Goal: Check status: Check status

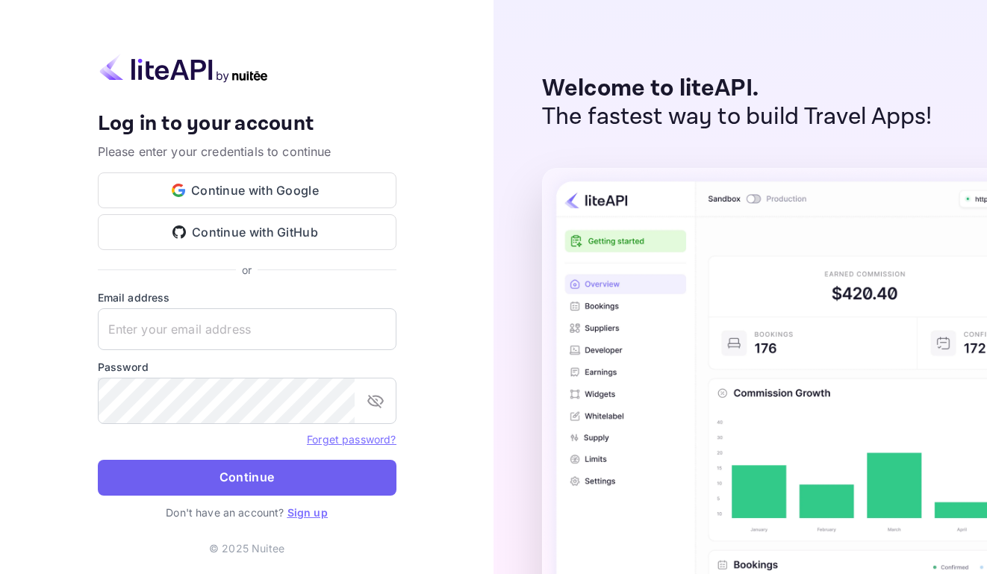
type input "[EMAIL_ADDRESS][DOMAIN_NAME]"
click at [296, 491] on button "Continue" at bounding box center [247, 478] width 298 height 36
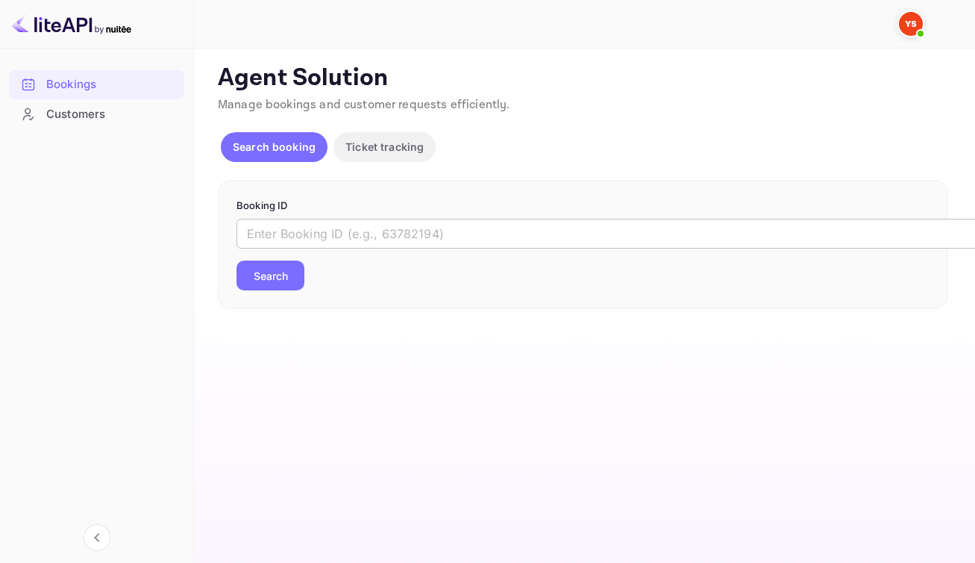
click at [497, 248] on input "text" at bounding box center [610, 234] width 746 height 30
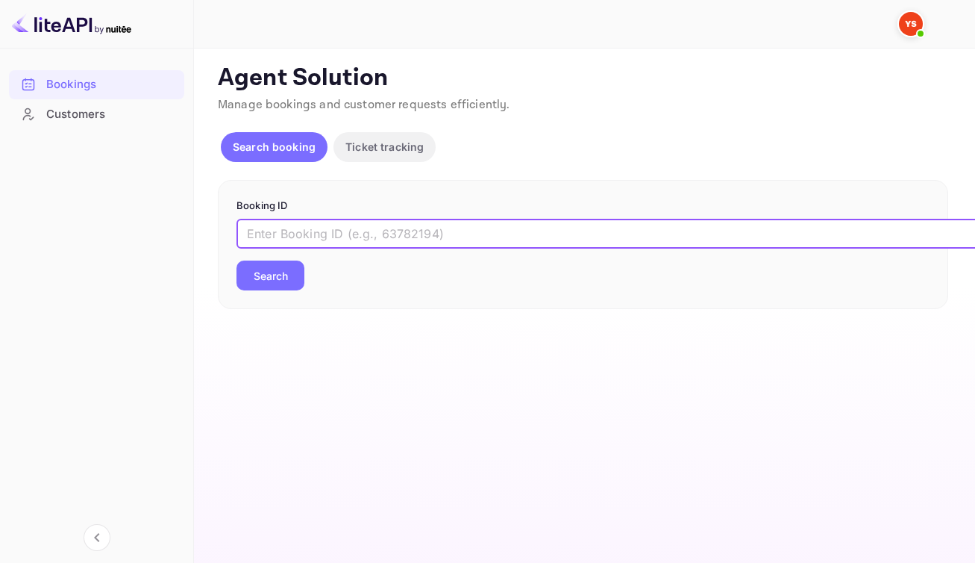
paste input "9417440"
type input "9417440"
click at [297, 290] on button "Search" at bounding box center [271, 275] width 68 height 30
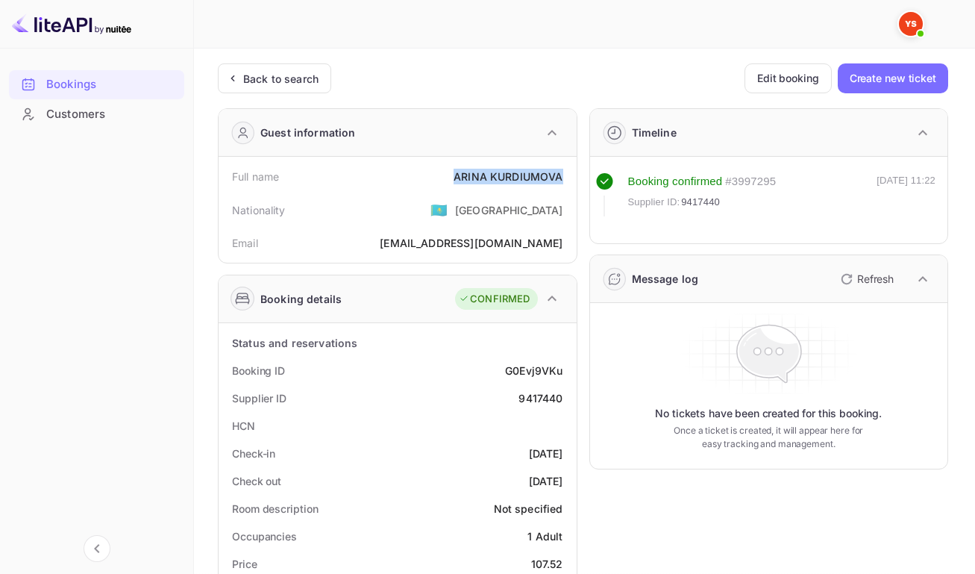
drag, startPoint x: 451, startPoint y: 178, endPoint x: 557, endPoint y: 188, distance: 107.1
click at [557, 188] on div "Full name ARINA KURDIUMOVA" at bounding box center [398, 177] width 346 height 28
copy div "ARINA KURDIUMOVA"
drag, startPoint x: 502, startPoint y: 379, endPoint x: 565, endPoint y: 383, distance: 62.8
click at [565, 383] on div "Booking ID G0Evj9VKu" at bounding box center [398, 371] width 346 height 28
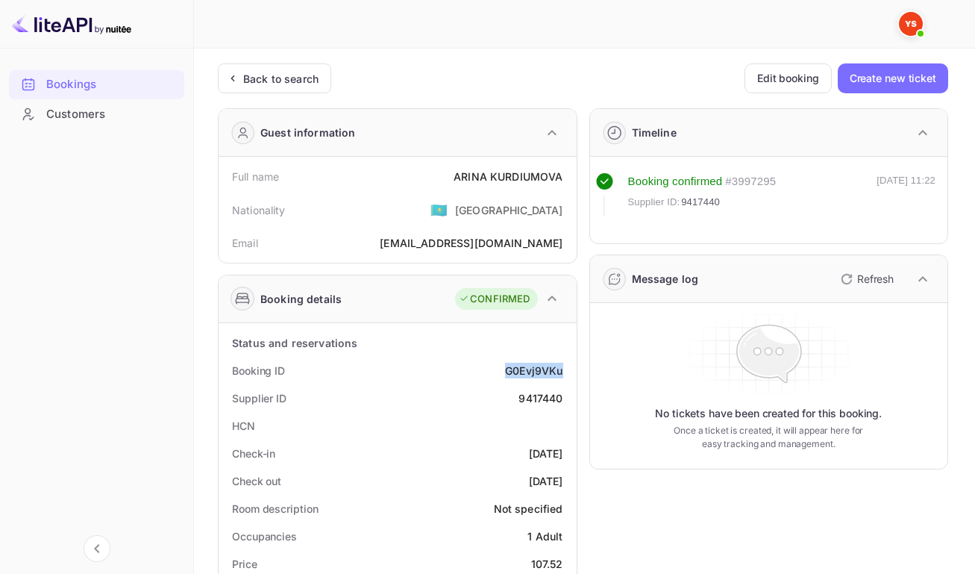
copy div "G0Evj9VKu"
click at [538, 406] on div "9417440" at bounding box center [541, 398] width 44 height 16
copy div "9417440"
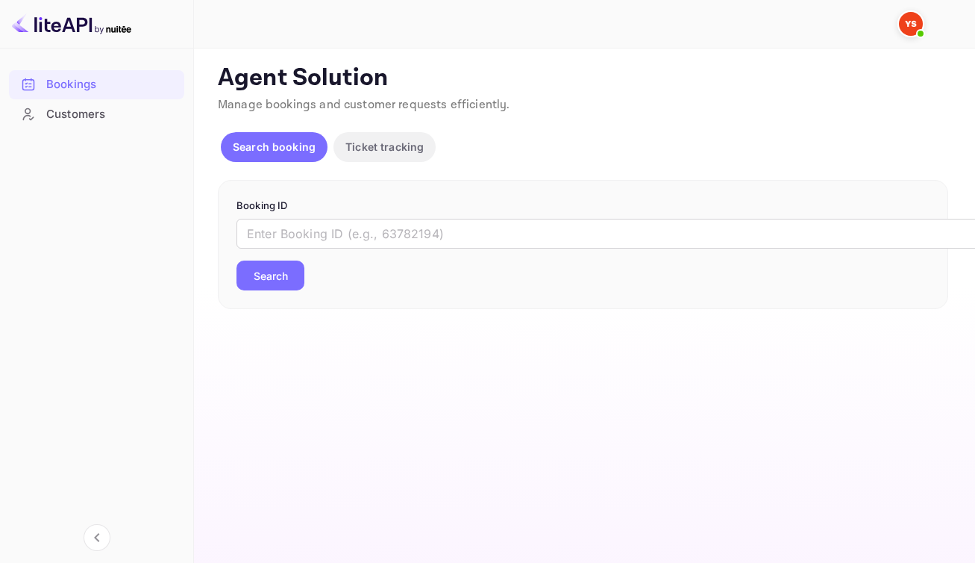
click at [499, 248] on input "text" at bounding box center [610, 234] width 746 height 30
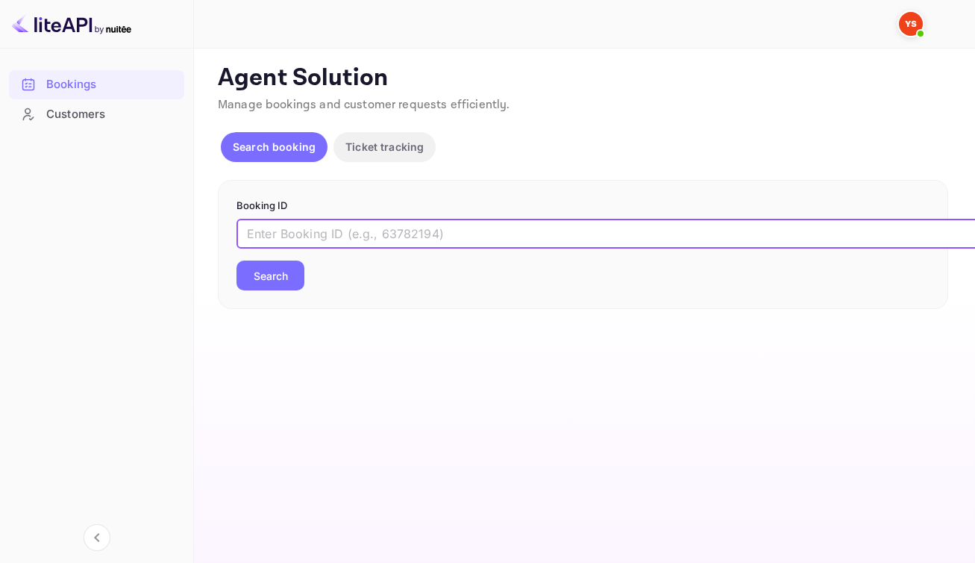
paste input "9367285"
type input "9367285"
drag, startPoint x: 291, startPoint y: 291, endPoint x: 363, endPoint y: 278, distance: 73.6
click at [291, 290] on button "Search" at bounding box center [271, 275] width 68 height 30
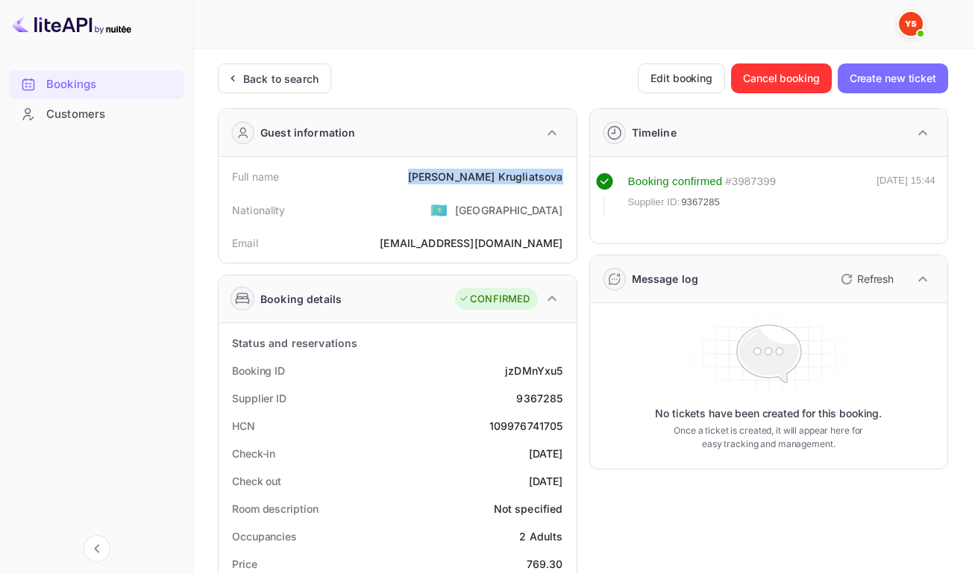
drag, startPoint x: 469, startPoint y: 181, endPoint x: 560, endPoint y: 188, distance: 90.5
click at [560, 188] on div "Full name [PERSON_NAME]" at bounding box center [398, 177] width 346 height 28
drag, startPoint x: 507, startPoint y: 382, endPoint x: 566, endPoint y: 385, distance: 59.0
click at [566, 384] on div "Booking ID jzDMnYxu5" at bounding box center [398, 371] width 346 height 28
click at [528, 406] on div "9367285" at bounding box center [539, 398] width 46 height 16
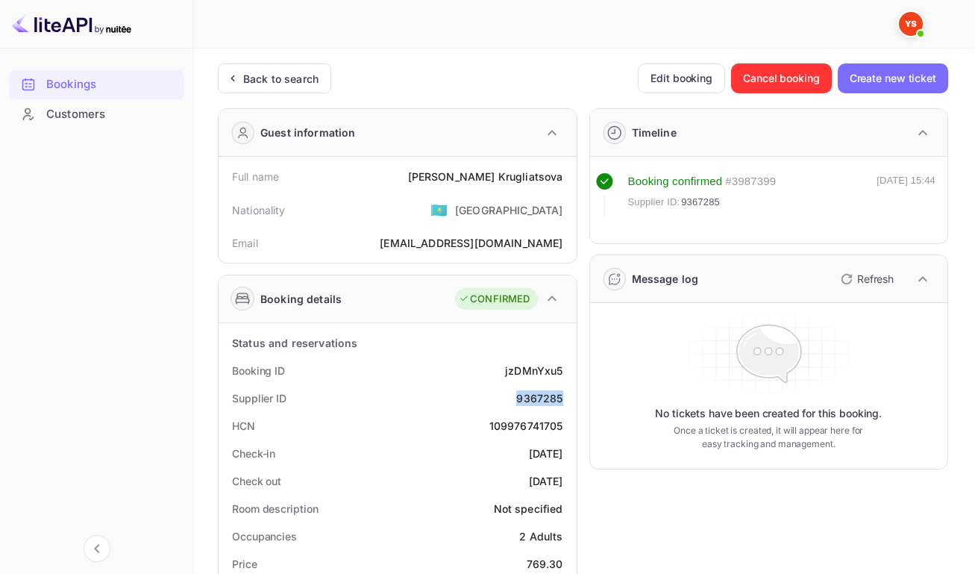
click at [528, 406] on div "9367285" at bounding box center [539, 398] width 46 height 16
copy div "9367285"
